Goal: Information Seeking & Learning: Learn about a topic

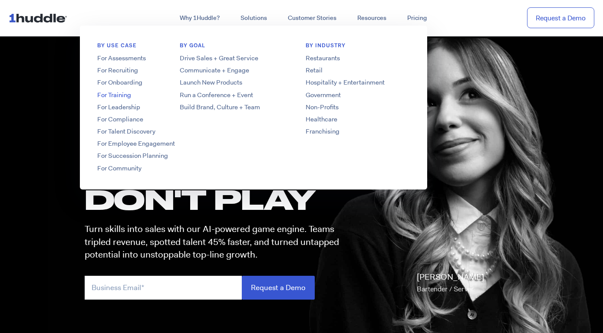
click at [118, 94] on link "For Training" at bounding box center [149, 95] width 139 height 9
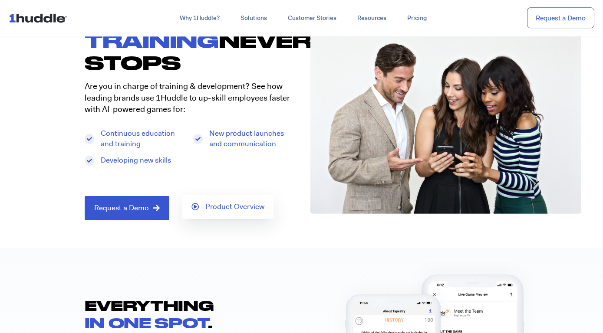
scroll to position [60, 0]
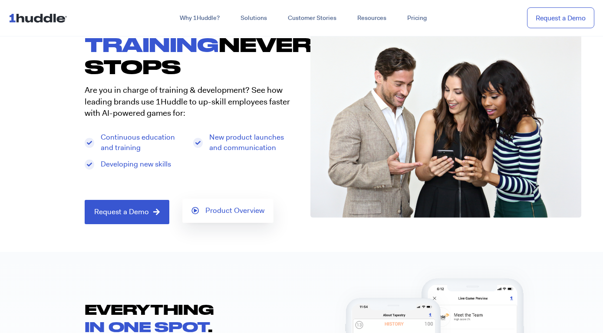
click at [221, 220] on link "Product Overview" at bounding box center [227, 211] width 91 height 24
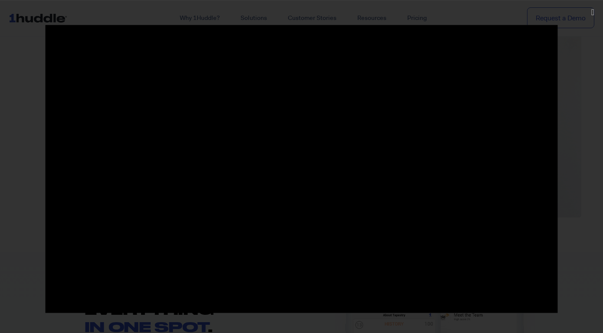
click at [577, 65] on div at bounding box center [301, 166] width 603 height 283
click at [583, 91] on div at bounding box center [301, 166] width 603 height 283
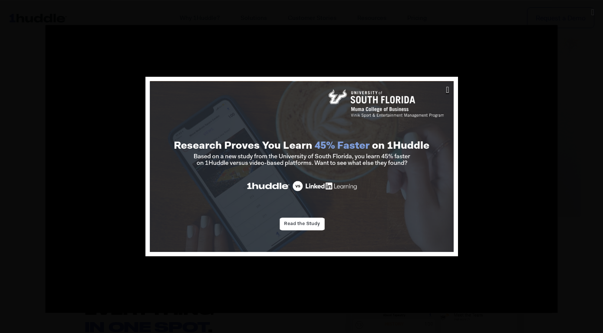
click at [448, 88] on icon "Close" at bounding box center [447, 89] width 3 height 9
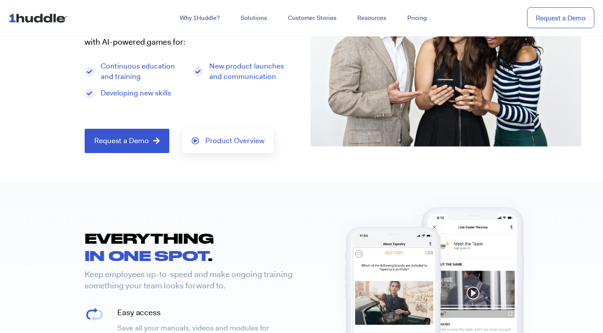
scroll to position [0, 0]
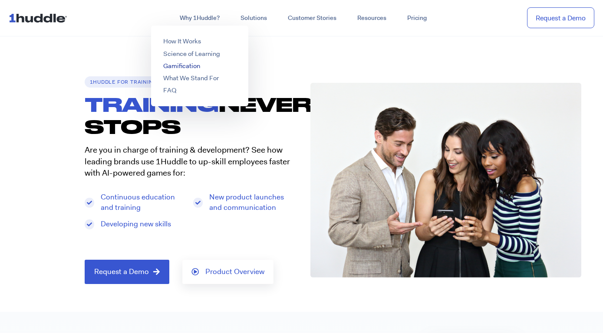
click at [189, 66] on link "Gamification" at bounding box center [181, 66] width 37 height 9
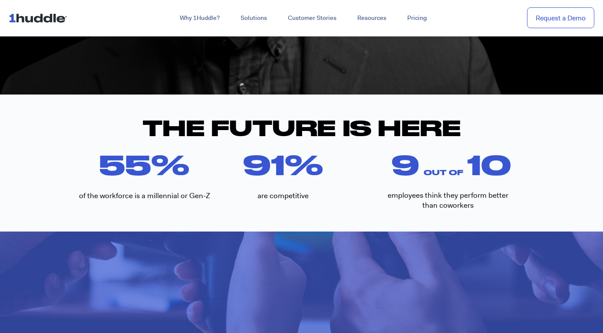
scroll to position [361, 0]
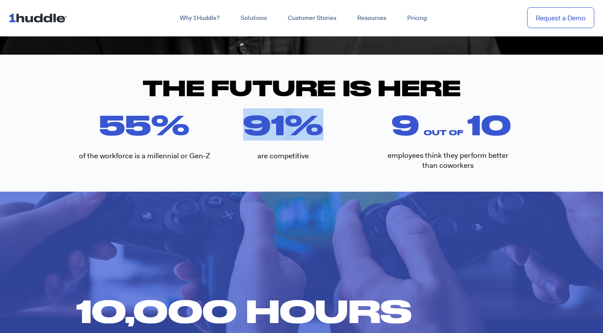
drag, startPoint x: 251, startPoint y: 130, endPoint x: 321, endPoint y: 130, distance: 70.3
click at [321, 130] on div "91 %" at bounding box center [283, 125] width 140 height 32
click at [321, 130] on span "%" at bounding box center [319, 125] width 69 height 32
